Goal: Find specific page/section: Find specific page/section

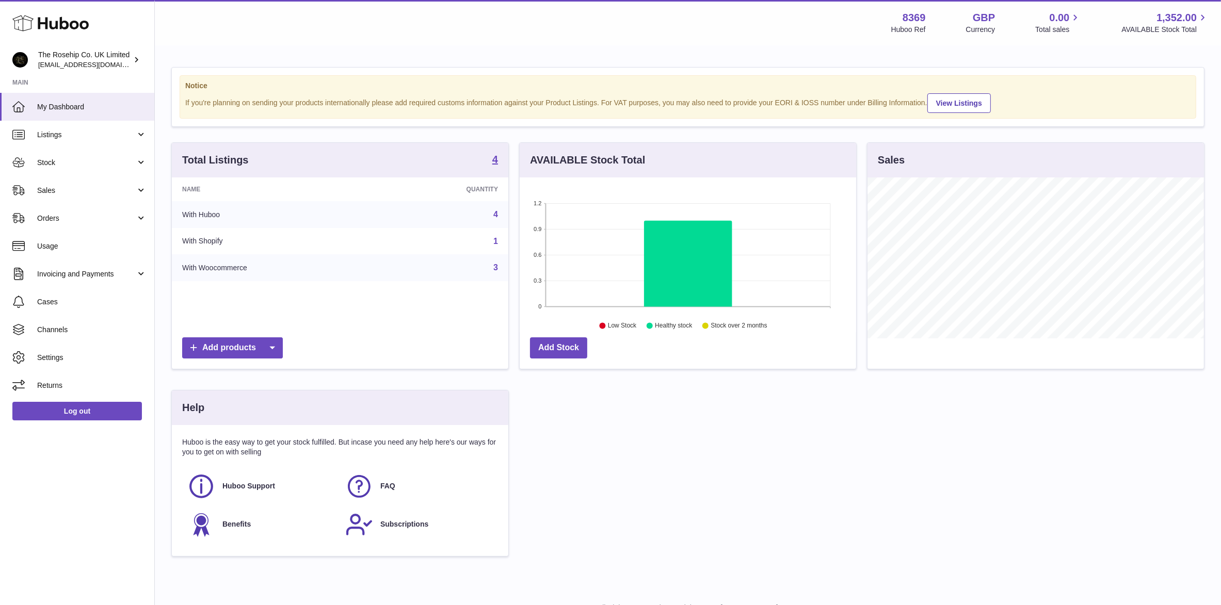
scroll to position [161, 337]
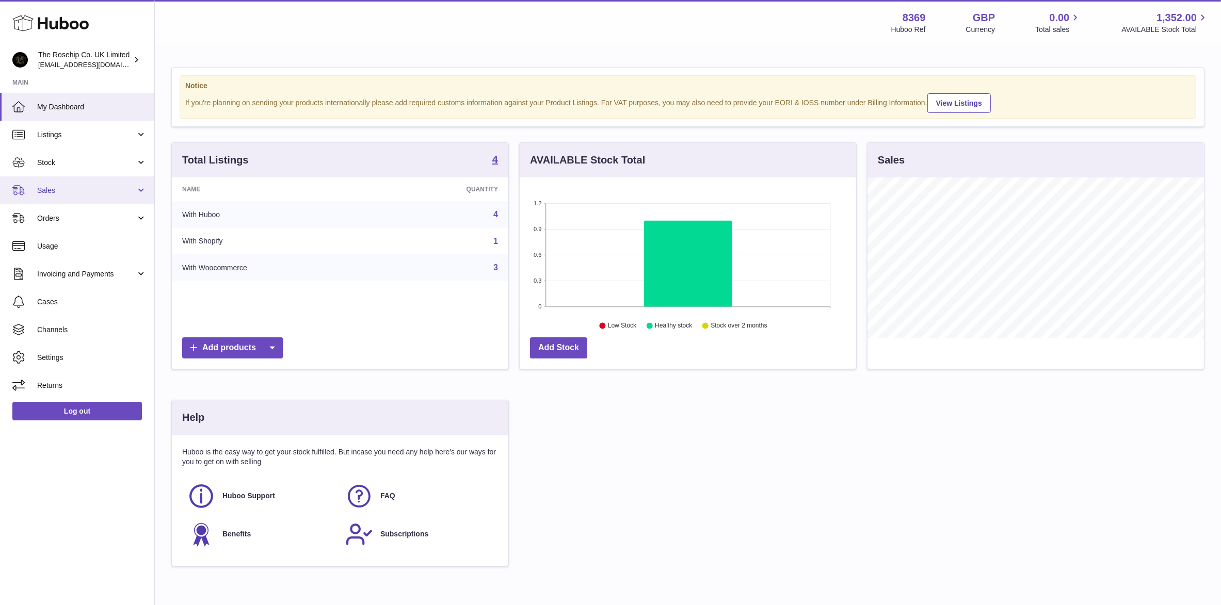
click at [53, 186] on span "Sales" at bounding box center [86, 191] width 99 height 10
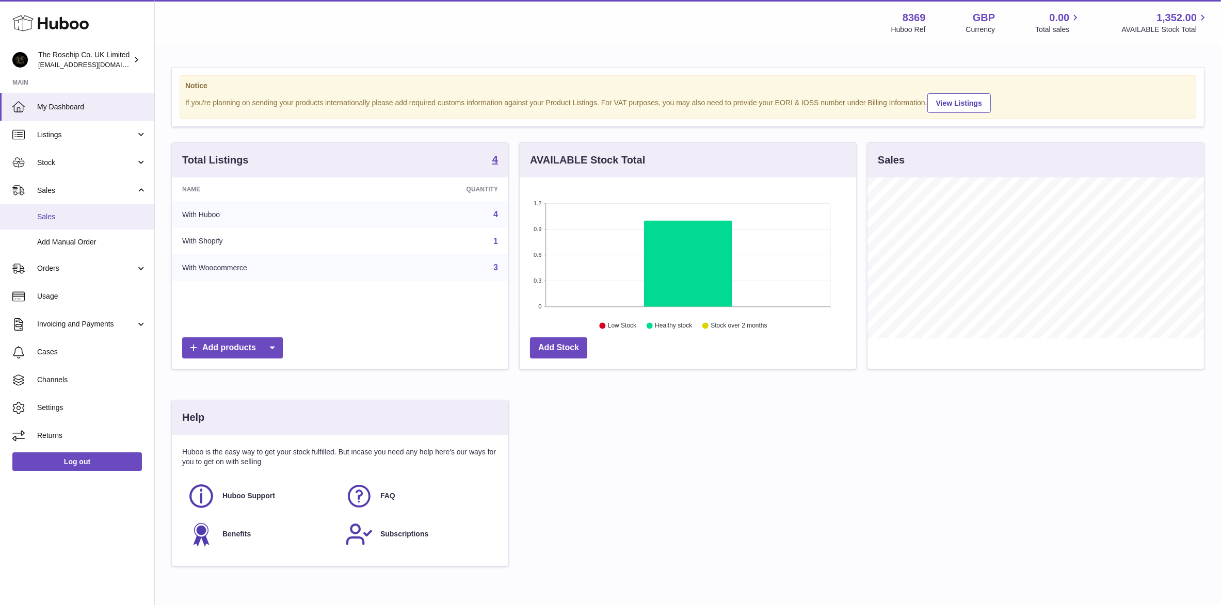
click at [52, 217] on span "Sales" at bounding box center [91, 217] width 109 height 10
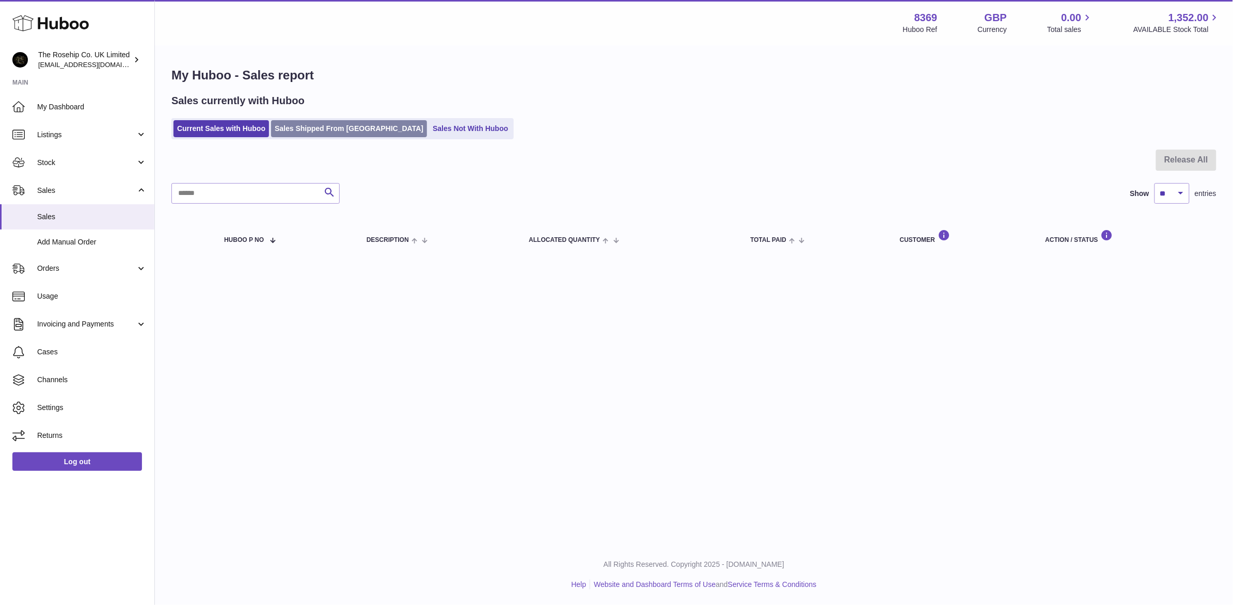
click at [342, 133] on link "Sales Shipped From [GEOGRAPHIC_DATA]" at bounding box center [349, 128] width 156 height 17
